Goal: Transaction & Acquisition: Purchase product/service

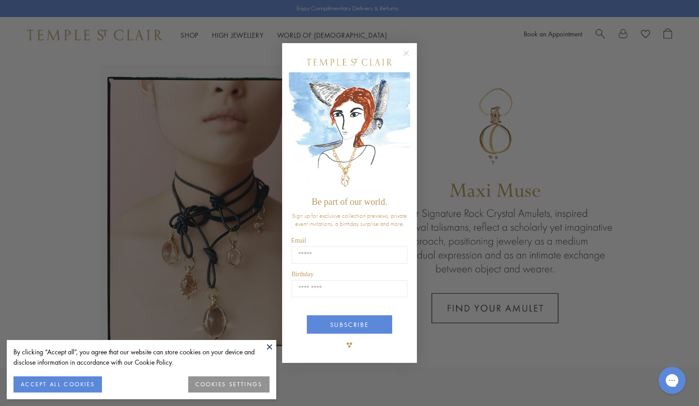
click at [460, 159] on div "Close dialog Be part of our world. Sign up for exclusive collection previews, p…" at bounding box center [349, 203] width 699 height 406
click at [406, 53] on circle "Close dialog" at bounding box center [406, 53] width 11 height 11
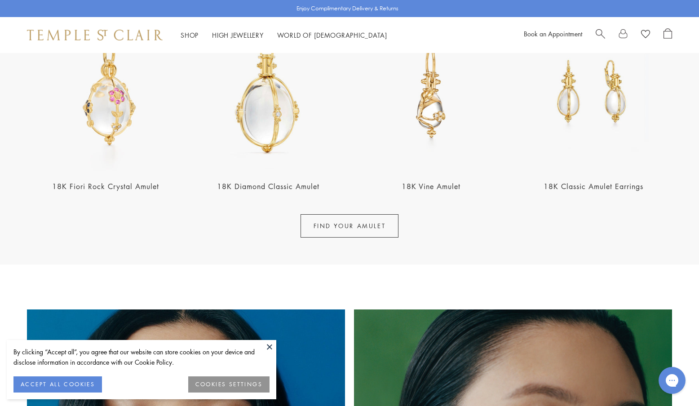
scroll to position [397, 0]
click at [69, 389] on button "ACCEPT ALL COOKIES" at bounding box center [57, 384] width 88 height 16
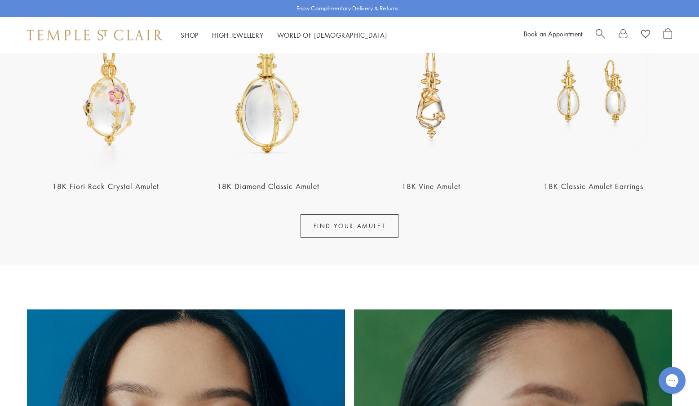
click at [347, 219] on link "FIND YOUR AMULET" at bounding box center [349, 225] width 98 height 23
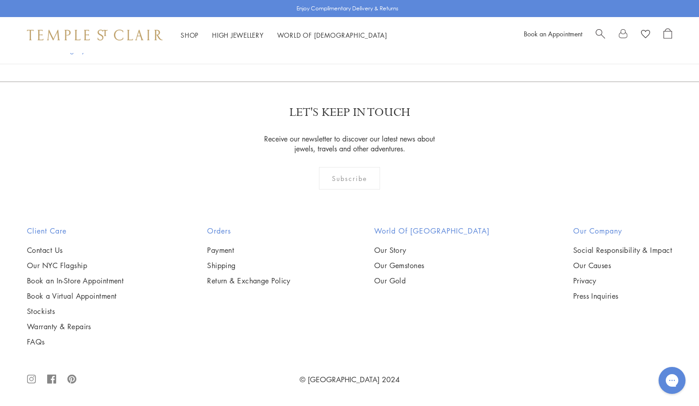
scroll to position [2680, 0]
click at [0, 0] on img at bounding box center [0, 0] width 0 height 0
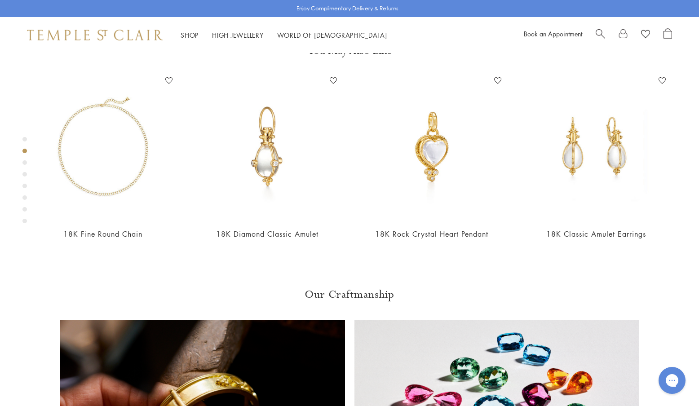
scroll to position [445, 0]
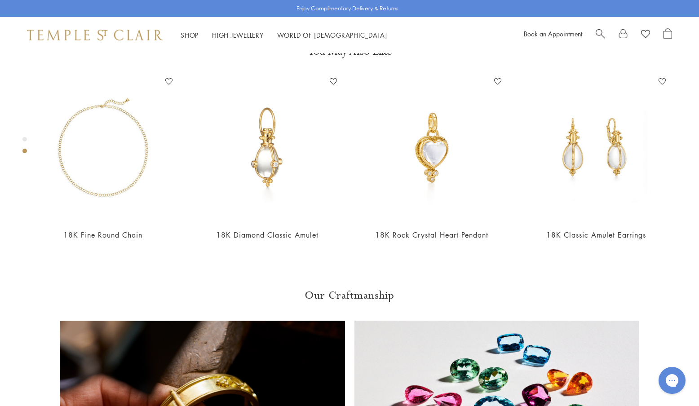
scroll to position [469, 0]
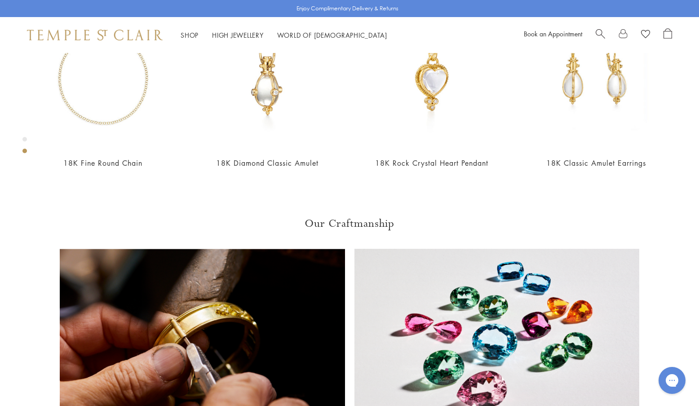
scroll to position [504, 0]
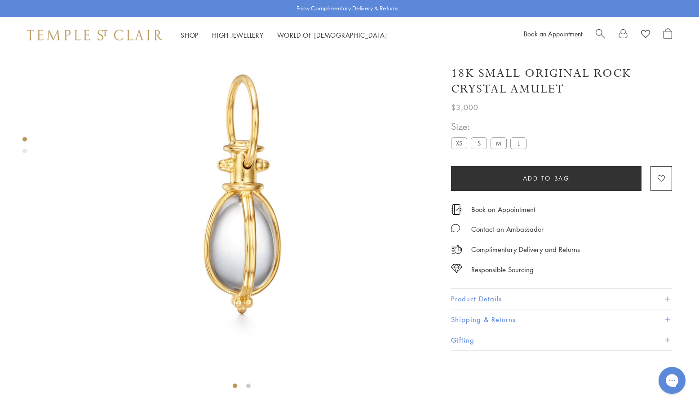
click at [456, 144] on label "XS" at bounding box center [459, 142] width 16 height 11
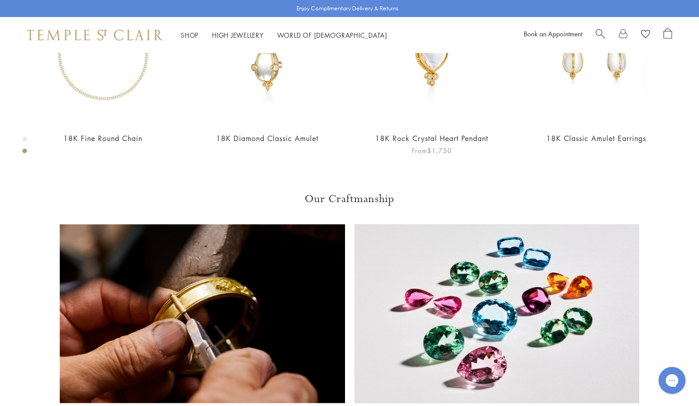
scroll to position [355, 0]
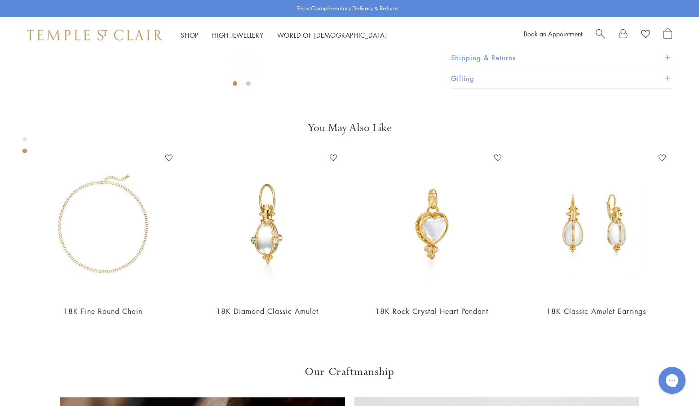
click at [508, 48] on button "Product Details" at bounding box center [561, 37] width 221 height 20
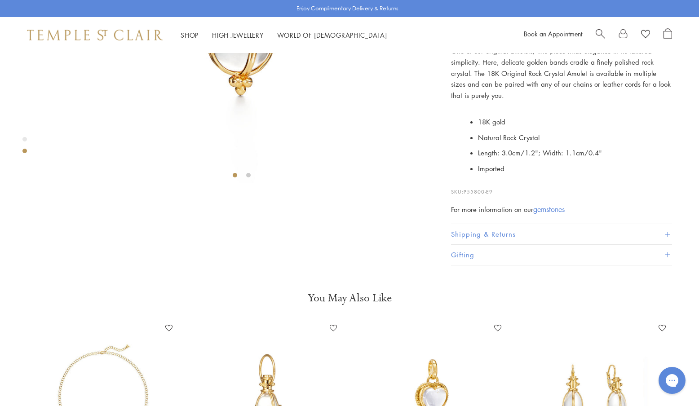
scroll to position [191, 0]
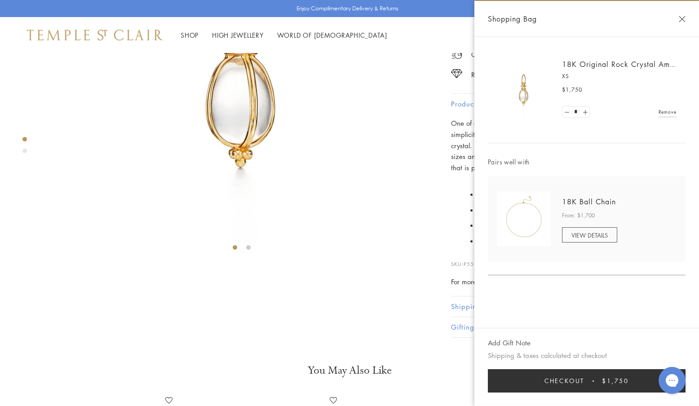
click at [685, 18] on button "Close Shopping Bag" at bounding box center [682, 19] width 7 height 7
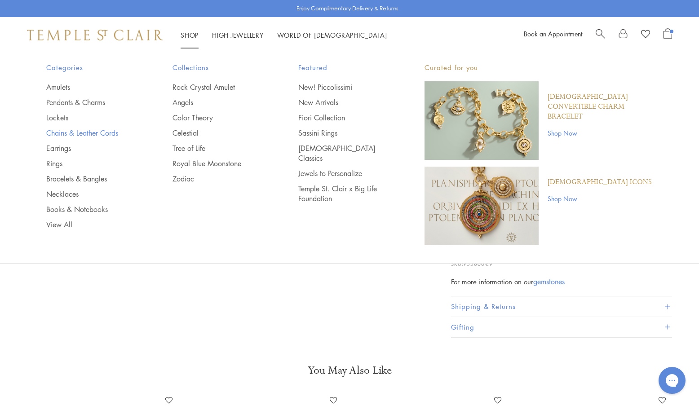
click at [96, 132] on link "Chains & Leather Cords" at bounding box center [91, 133] width 90 height 10
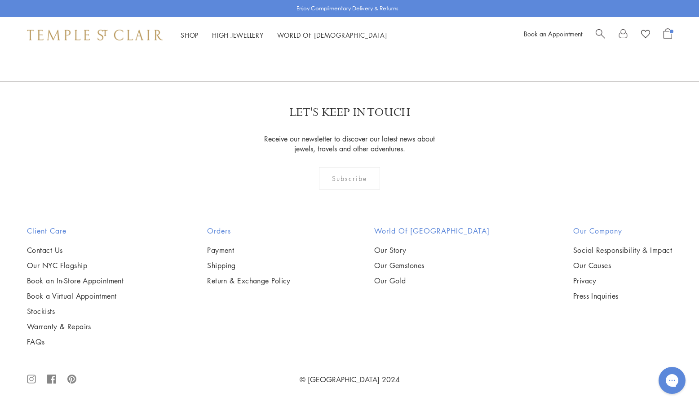
scroll to position [872, 0]
click at [0, 0] on img at bounding box center [0, 0] width 0 height 0
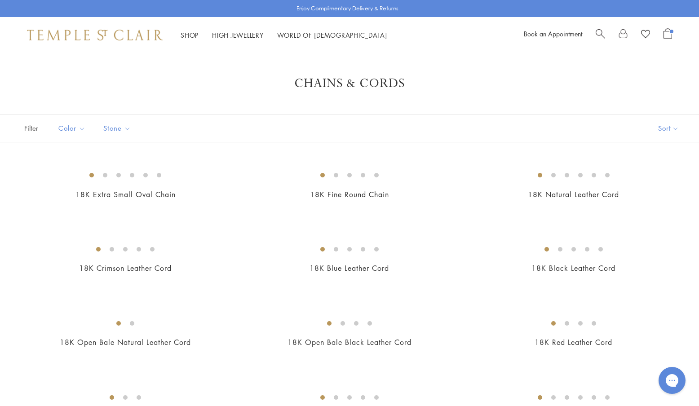
scroll to position [0, 0]
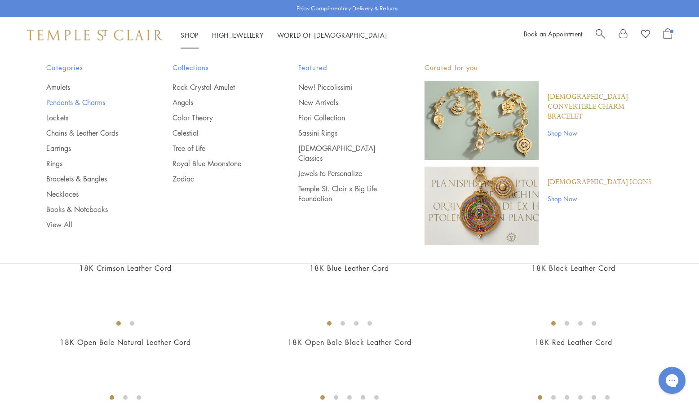
click at [75, 106] on link "Pendants & Charms" at bounding box center [91, 102] width 90 height 10
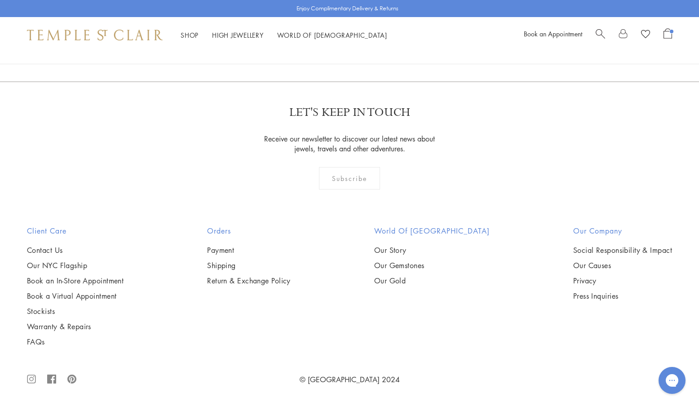
scroll to position [6055, 0]
click at [335, 45] on link "2" at bounding box center [335, 33] width 30 height 25
click at [381, 46] on link "3" at bounding box center [379, 33] width 30 height 25
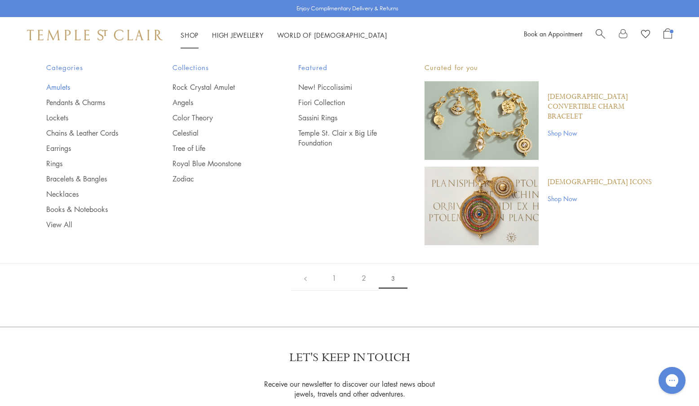
click at [67, 85] on link "Amulets" at bounding box center [91, 87] width 90 height 10
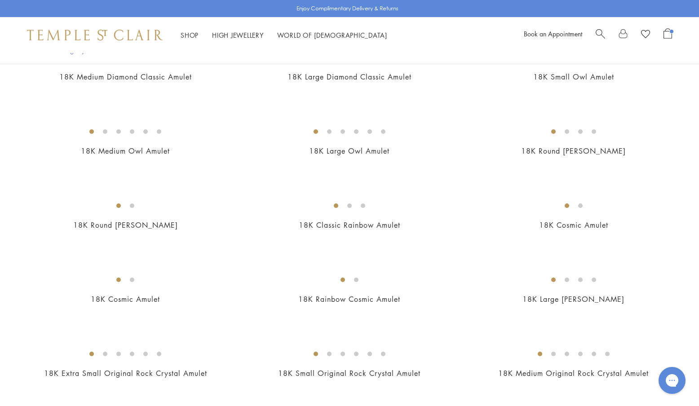
scroll to position [565, 0]
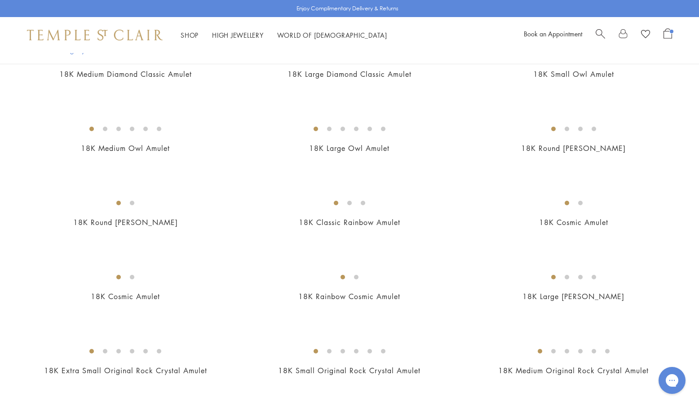
click at [0, 0] on img at bounding box center [0, 0] width 0 height 0
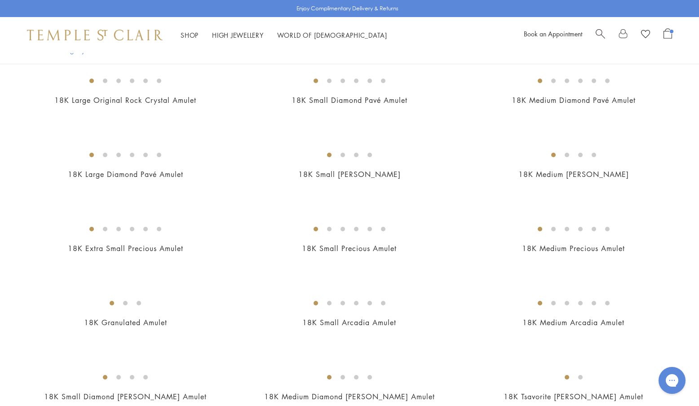
scroll to position [911, 0]
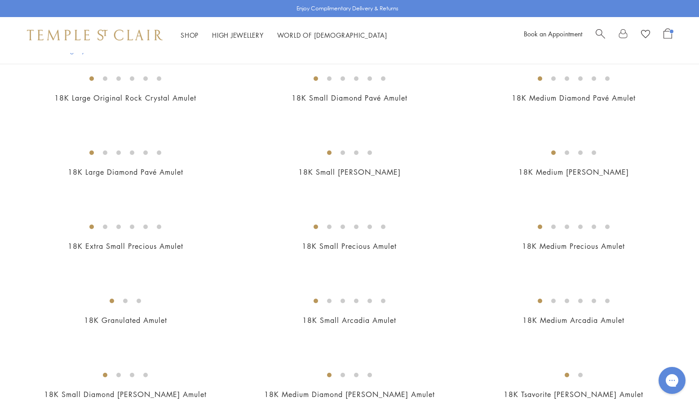
click at [0, 0] on img at bounding box center [0, 0] width 0 height 0
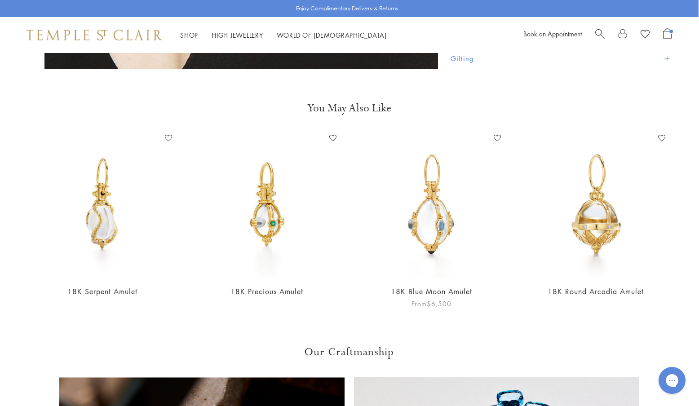
scroll to position [787, 0]
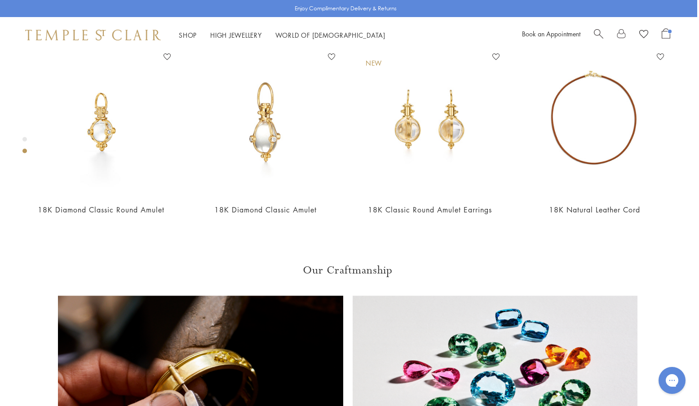
scroll to position [456, 2]
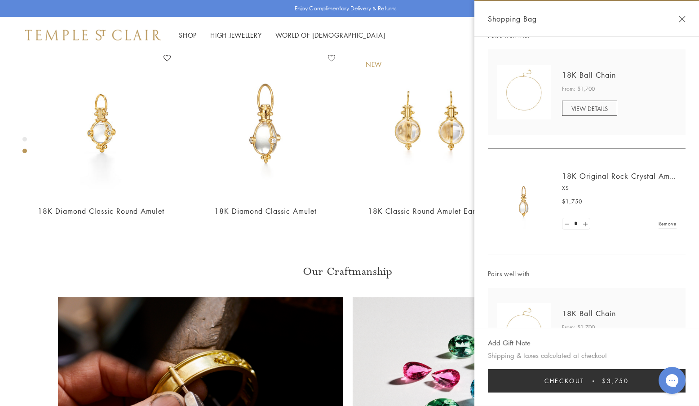
scroll to position [168, 0]
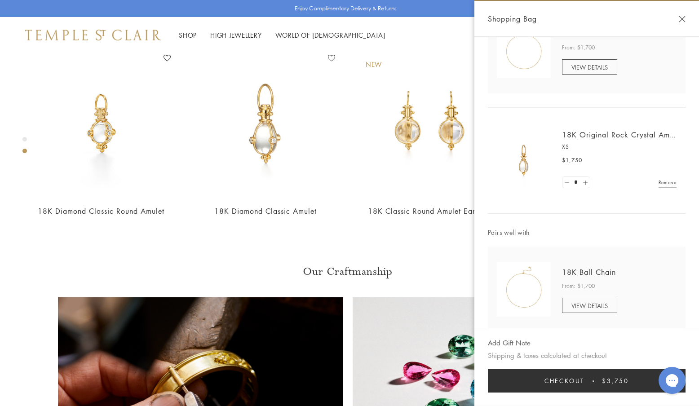
click at [587, 305] on span "VIEW DETAILS" at bounding box center [589, 305] width 36 height 9
click at [684, 19] on button "Close Shopping Bag" at bounding box center [682, 19] width 7 height 7
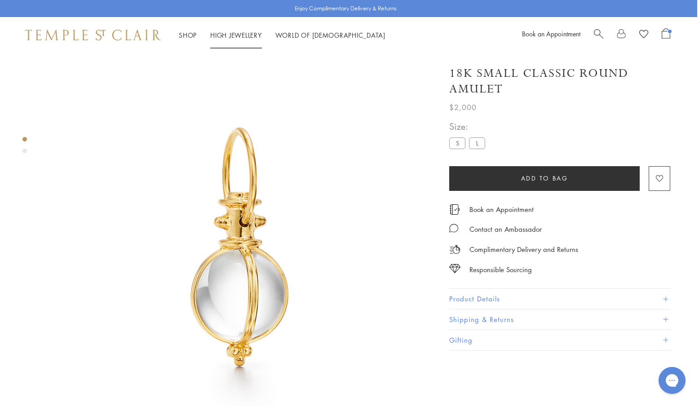
scroll to position [0, 2]
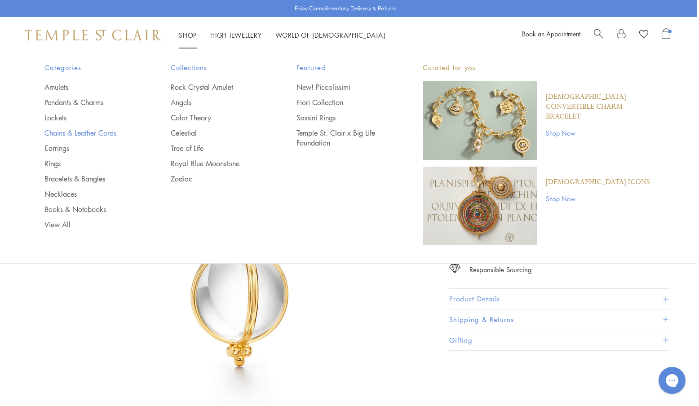
click at [83, 133] on link "Chains & Leather Cords" at bounding box center [89, 133] width 90 height 10
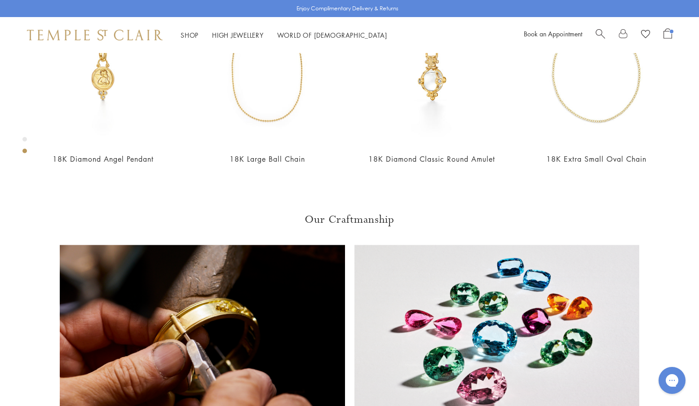
scroll to position [514, 0]
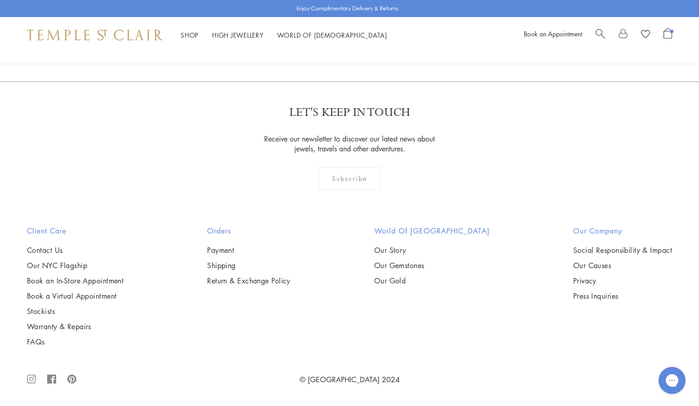
scroll to position [847, 0]
click at [0, 0] on img at bounding box center [0, 0] width 0 height 0
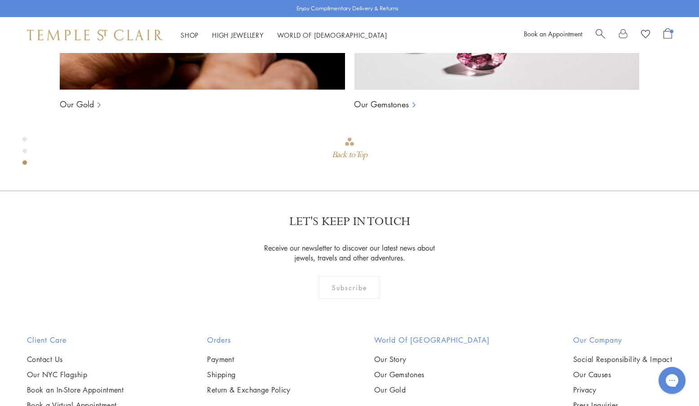
scroll to position [842, 0]
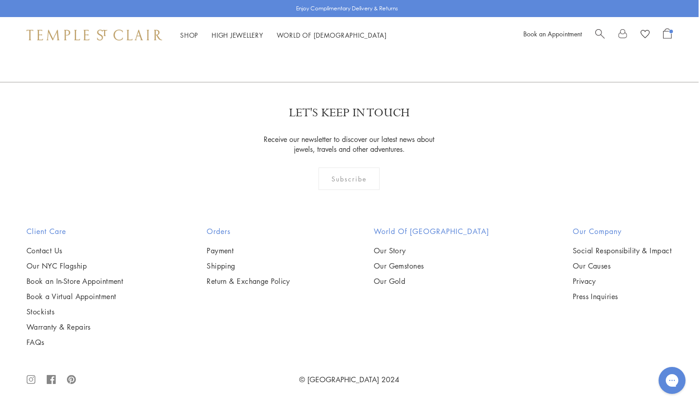
scroll to position [1219, 0]
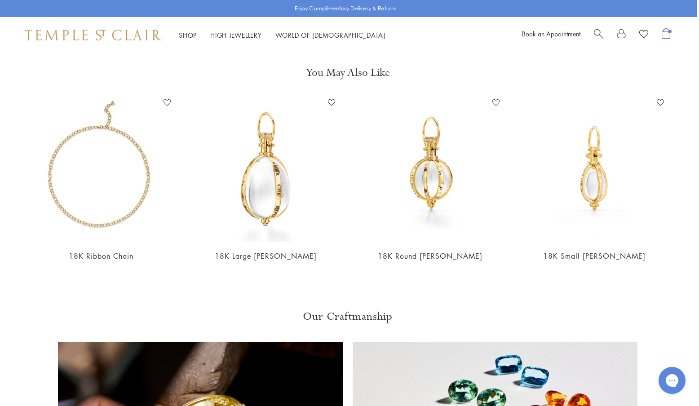
scroll to position [1210, 2]
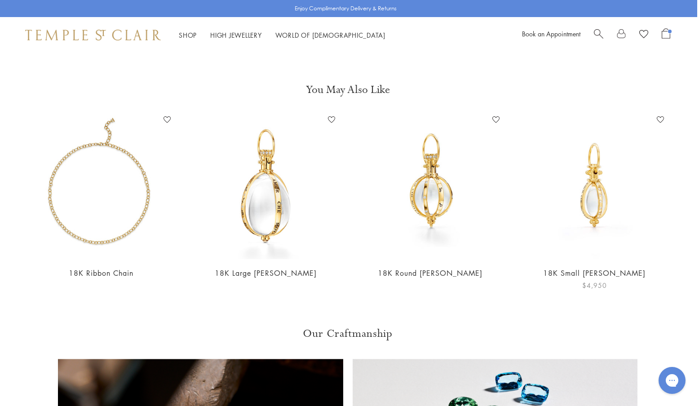
click at [596, 168] on img at bounding box center [594, 186] width 146 height 146
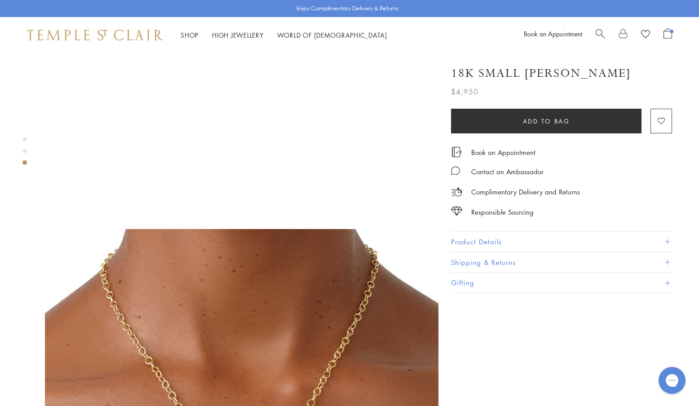
scroll to position [637, 0]
